Goal: Task Accomplishment & Management: Manage account settings

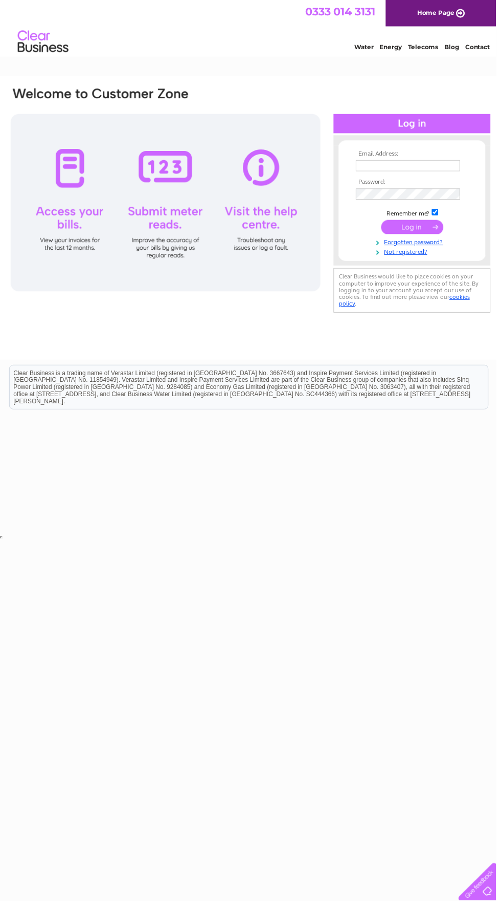
click at [411, 167] on input "text" at bounding box center [412, 167] width 105 height 11
type input "[EMAIL_ADDRESS][DOMAIN_NAME]"
click at [385, 222] on input "submit" at bounding box center [416, 229] width 63 height 14
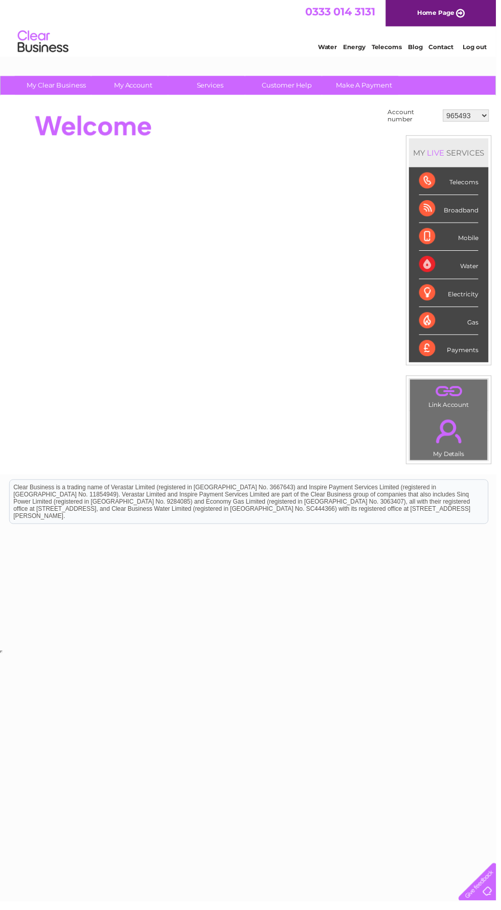
click at [486, 327] on li "Gas" at bounding box center [453, 324] width 80 height 28
click at [462, 323] on div "Gas" at bounding box center [454, 324] width 60 height 28
click at [448, 324] on div "Gas" at bounding box center [454, 324] width 60 height 28
click at [443, 330] on div "Gas" at bounding box center [454, 324] width 60 height 28
